Goal: Task Accomplishment & Management: Complete application form

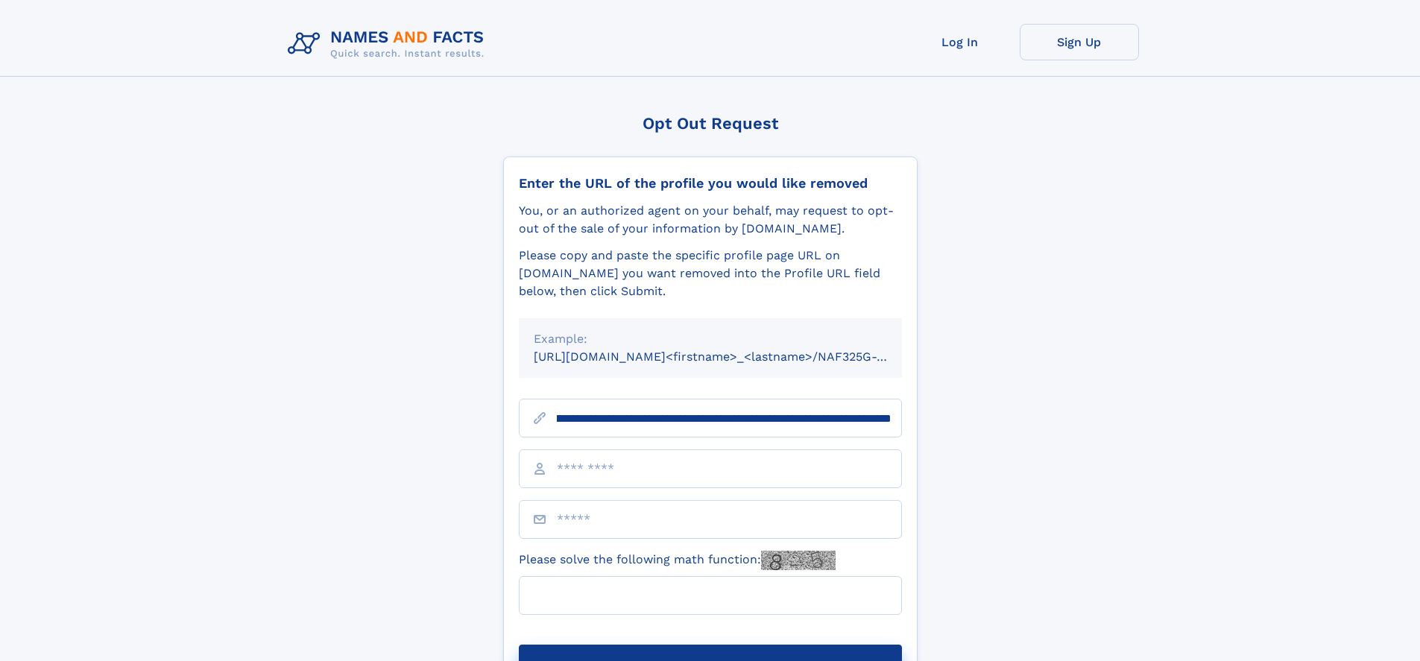
scroll to position [0, 174]
type input "**********"
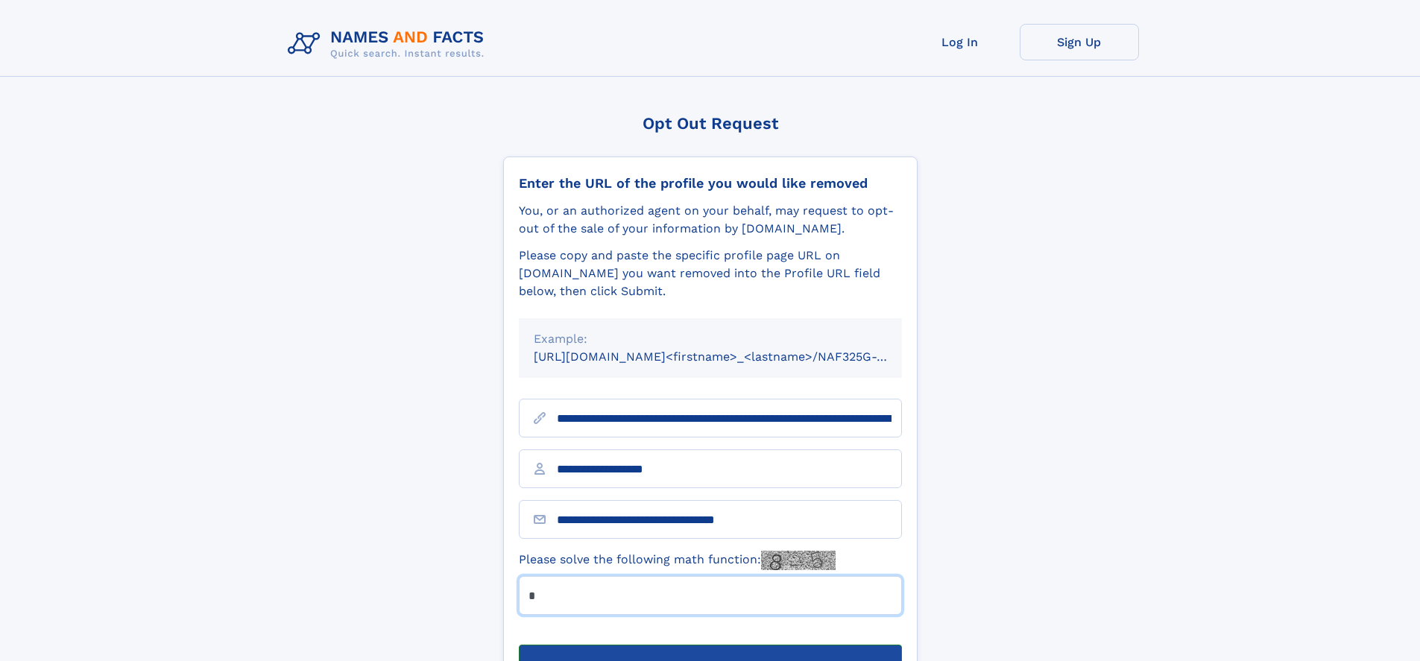
type input "*"
click at [709, 645] on button "Submit Opt Out Request" at bounding box center [710, 669] width 383 height 48
